Goal: Task Accomplishment & Management: Manage account settings

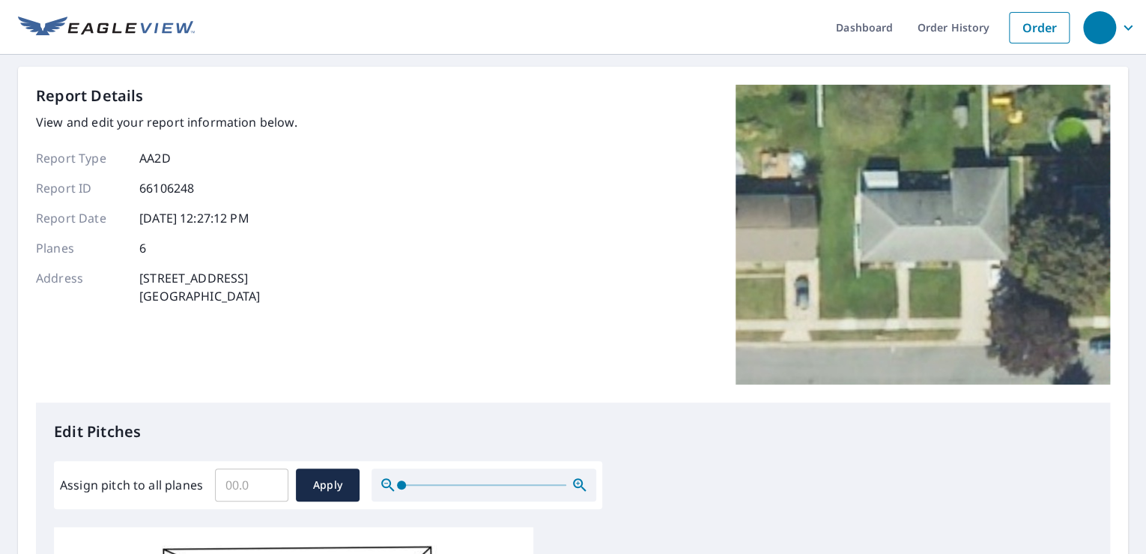
click at [309, 216] on div "Report Details View and edit your report information below. Report Type AA2D Re…" at bounding box center [573, 244] width 1074 height 318
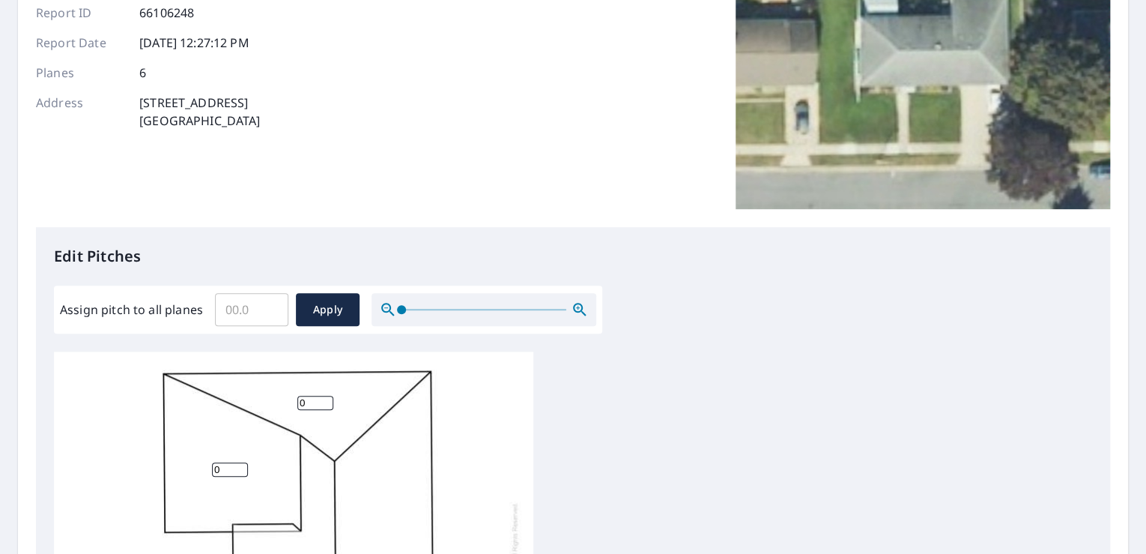
scroll to position [180, 0]
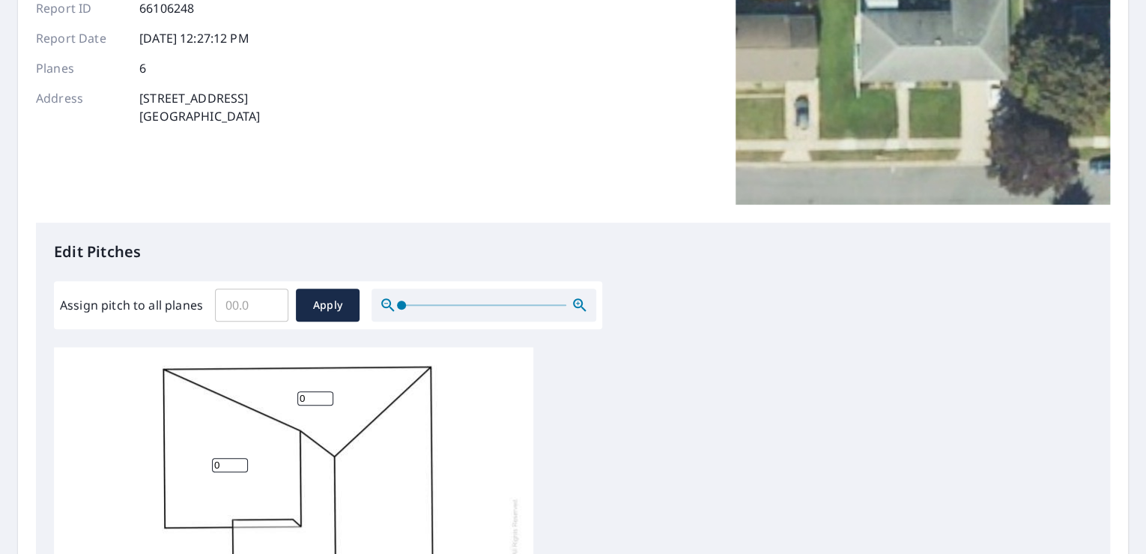
click at [249, 303] on input "Assign pitch to all planes" at bounding box center [251, 305] width 73 height 42
type input "5"
click at [331, 307] on span "Apply" at bounding box center [328, 305] width 40 height 19
type input "5"
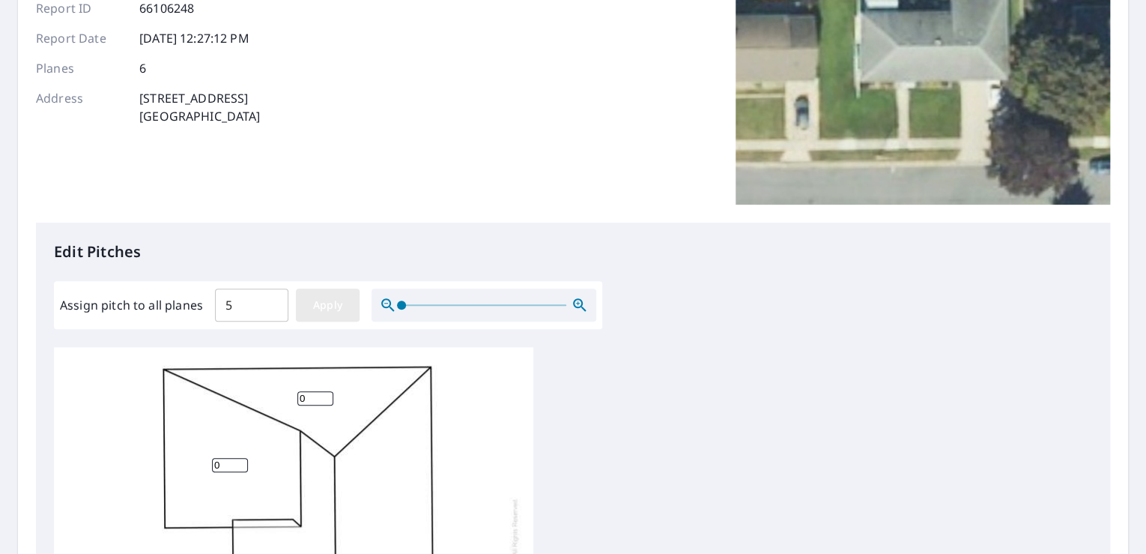
type input "5"
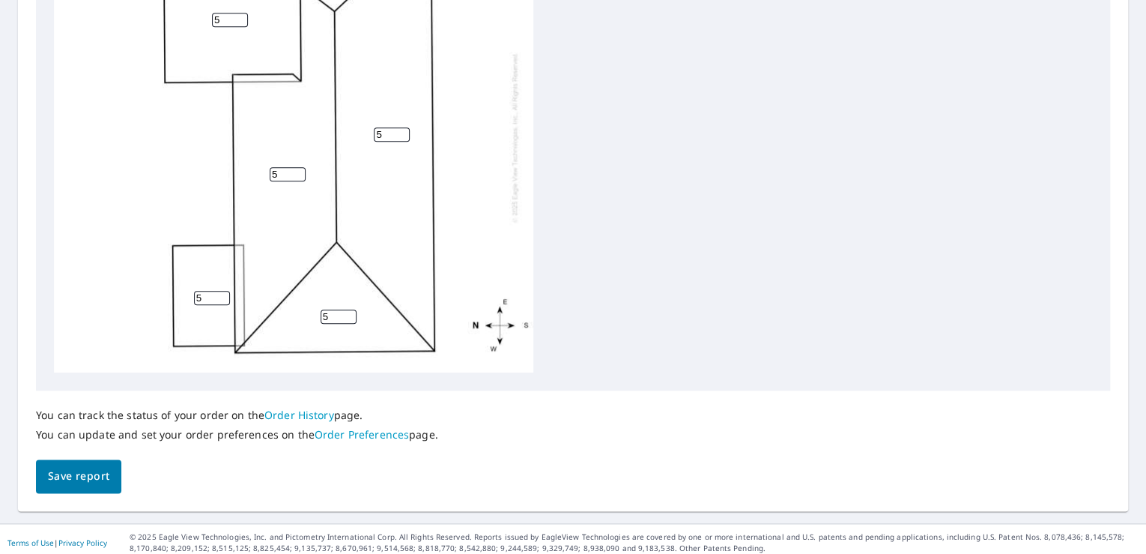
scroll to position [631, 0]
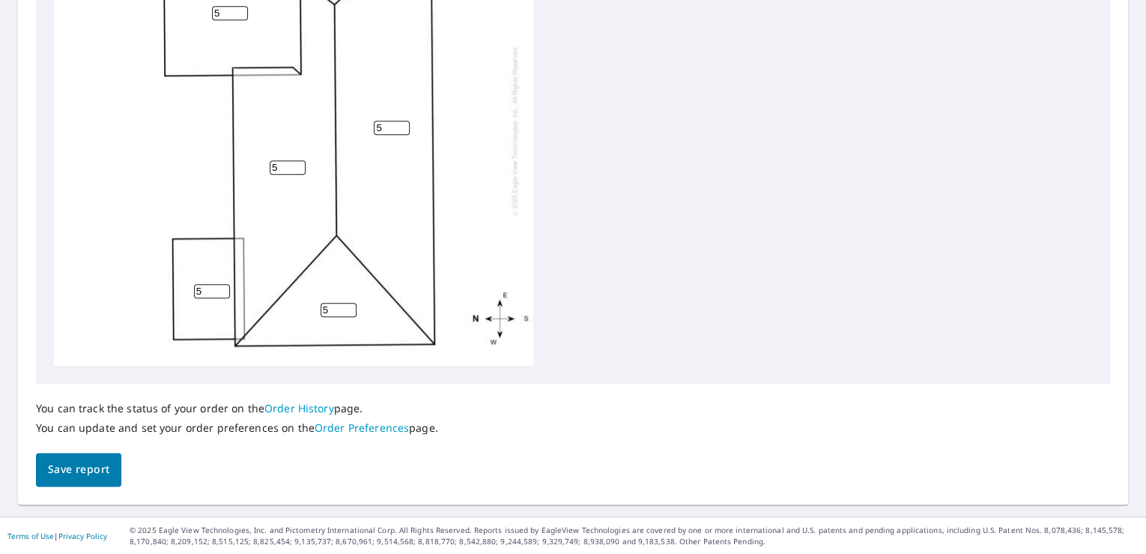
click at [88, 468] on span "Save report" at bounding box center [78, 469] width 61 height 19
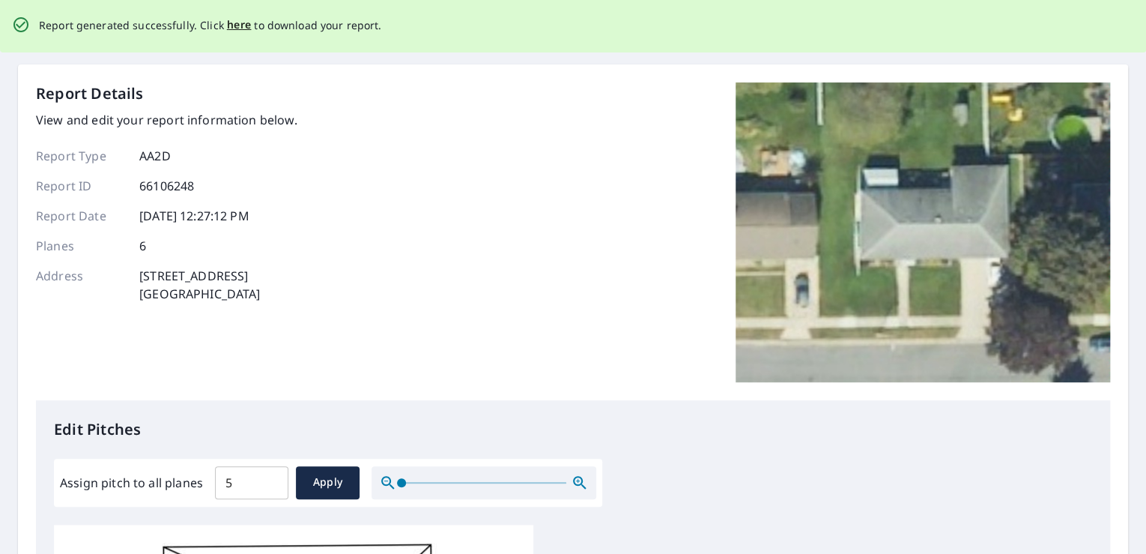
scroll to position [0, 0]
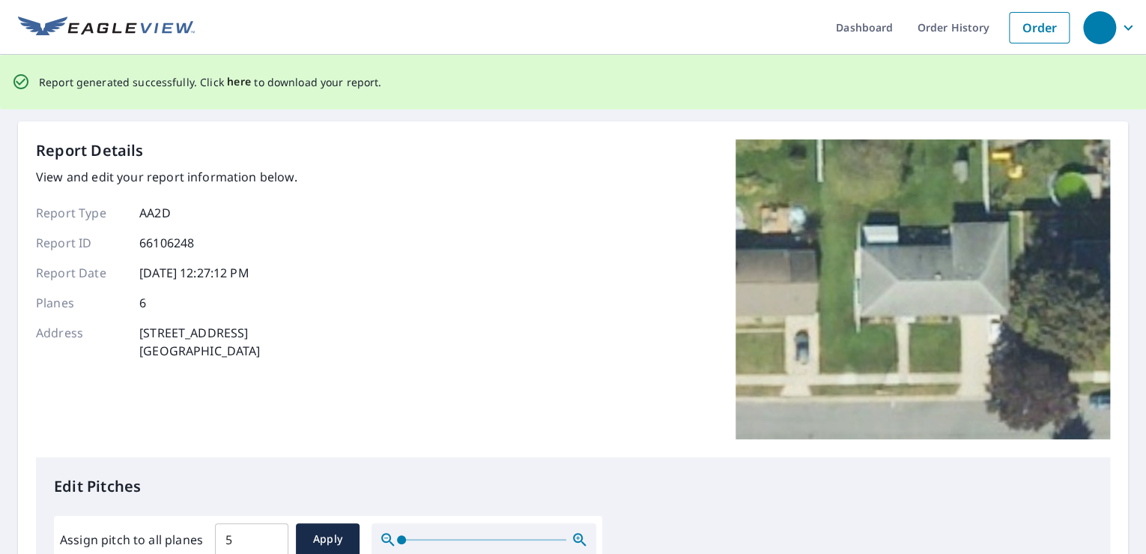
click at [235, 80] on span "here" at bounding box center [239, 82] width 25 height 19
